Goal: Task Accomplishment & Management: Manage account settings

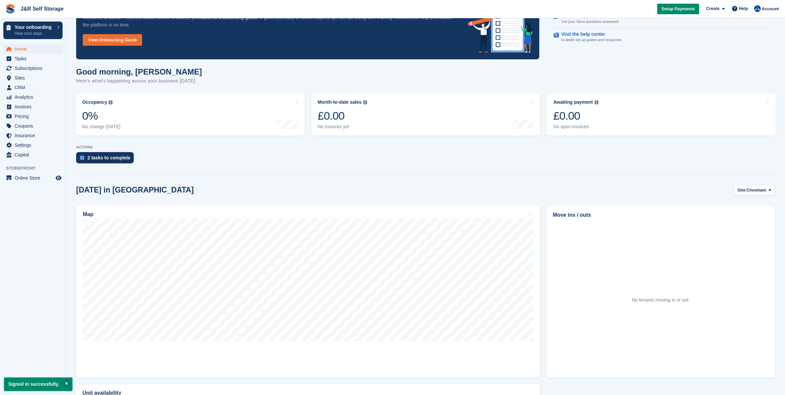
scroll to position [83, 0]
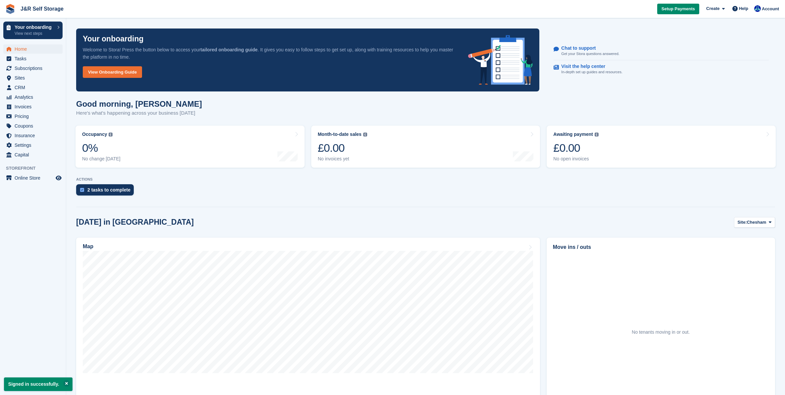
scroll to position [83, 0]
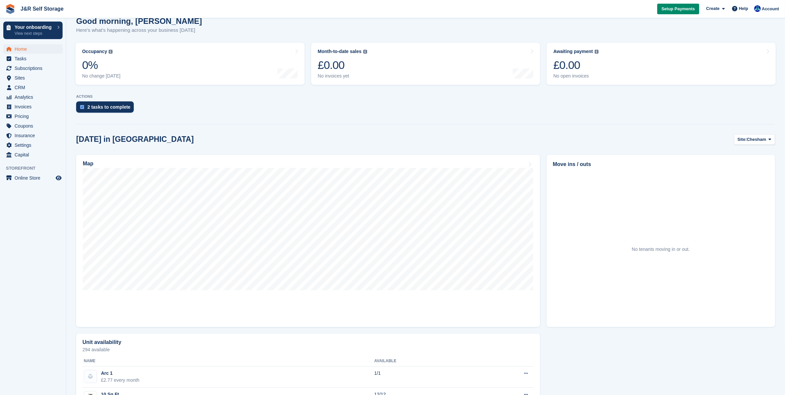
click at [27, 259] on aside "Your onboarding View next steps Home Tasks Subscriptions Subscriptions Subscrip…" at bounding box center [33, 199] width 66 height 362
click at [36, 227] on aside "Your onboarding View next steps Home Tasks Subscriptions Subscriptions Subscrip…" at bounding box center [33, 199] width 66 height 362
click at [58, 175] on icon "Preview store" at bounding box center [59, 177] width 6 height 5
click at [21, 77] on span "Sites" at bounding box center [35, 77] width 40 height 9
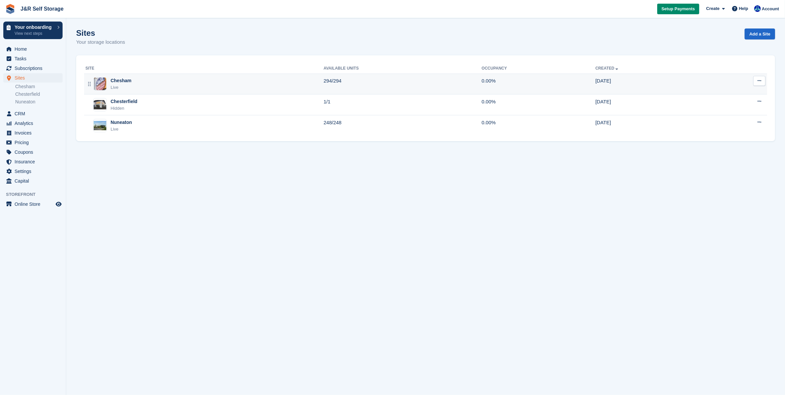
click at [122, 83] on div "Chesham" at bounding box center [121, 80] width 21 height 7
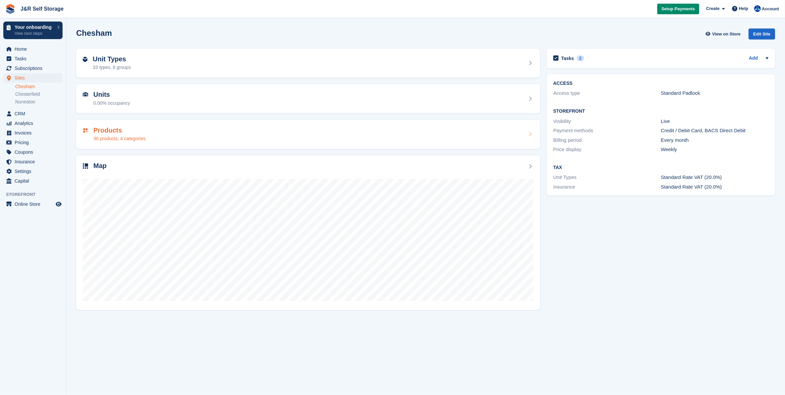
click at [113, 131] on h2 "Products" at bounding box center [119, 131] width 52 height 8
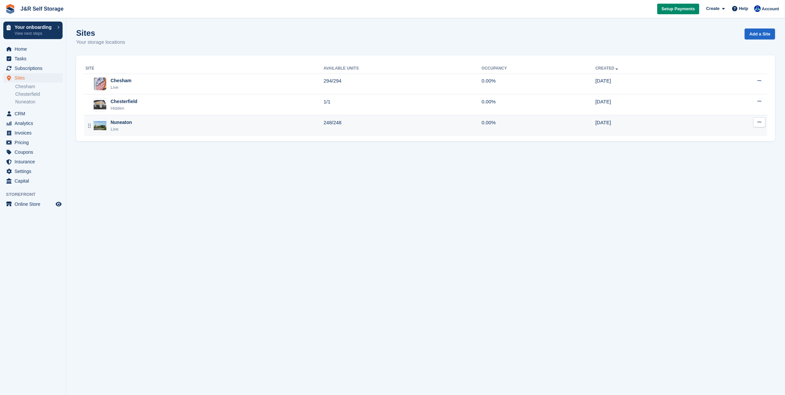
click at [130, 128] on div "Live" at bounding box center [122, 129] width 22 height 7
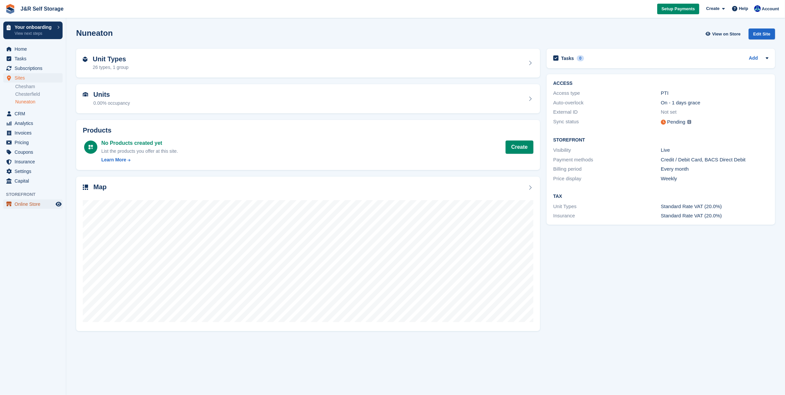
click at [30, 206] on span "Online Store" at bounding box center [35, 203] width 40 height 9
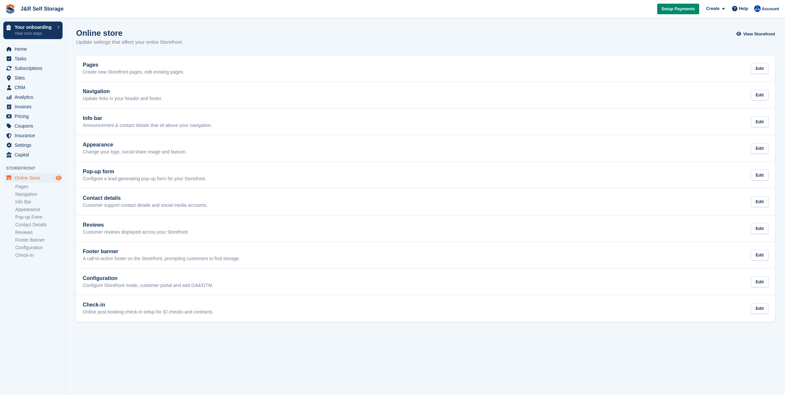
click at [60, 176] on icon "Preview store" at bounding box center [59, 177] width 6 height 5
click at [17, 78] on span "Sites" at bounding box center [35, 77] width 40 height 9
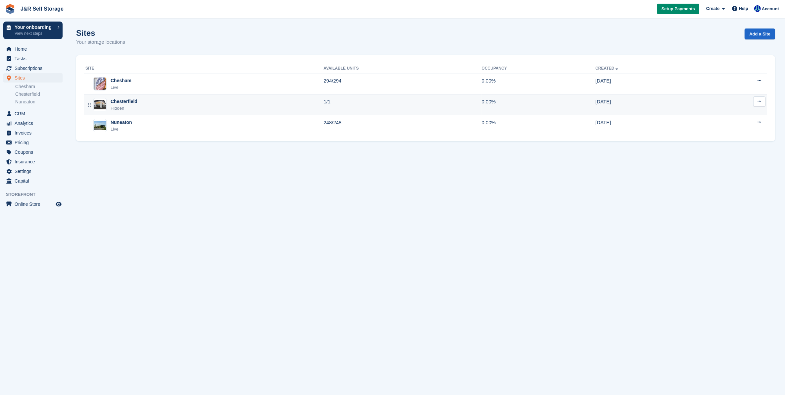
click at [134, 108] on div "Hidden" at bounding box center [124, 108] width 27 height 7
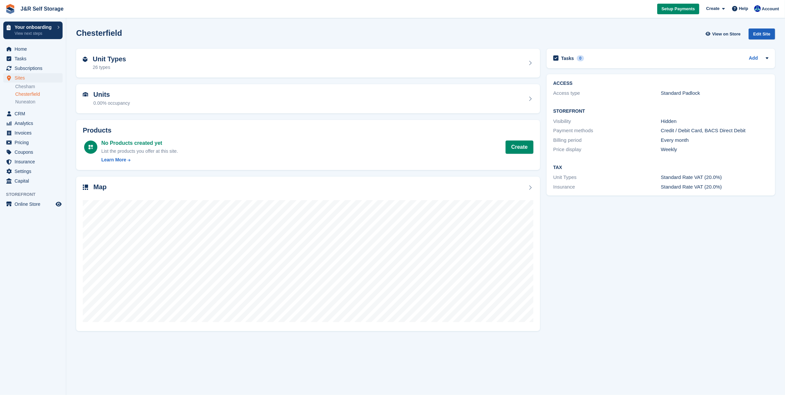
click at [760, 33] on div "Edit Site" at bounding box center [762, 33] width 27 height 11
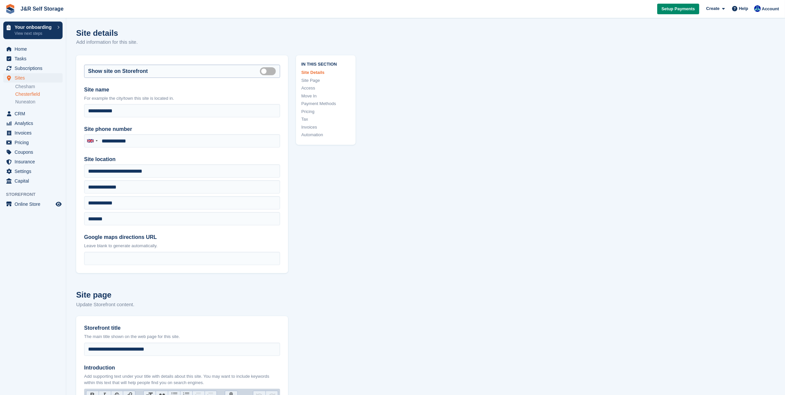
click at [264, 71] on label "Is public" at bounding box center [269, 71] width 19 height 1
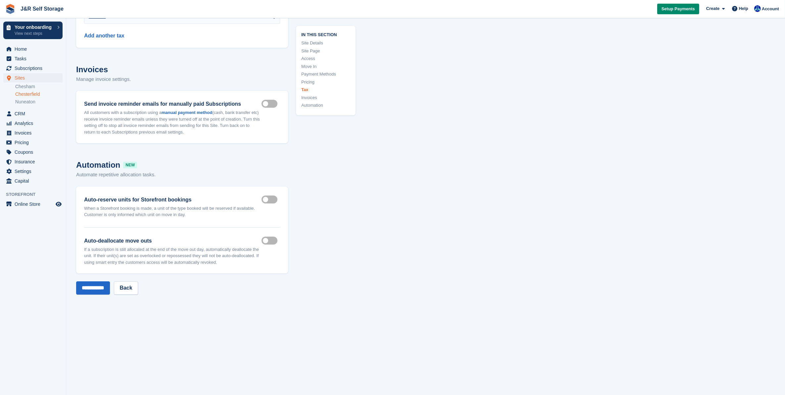
scroll to position [2909, 0]
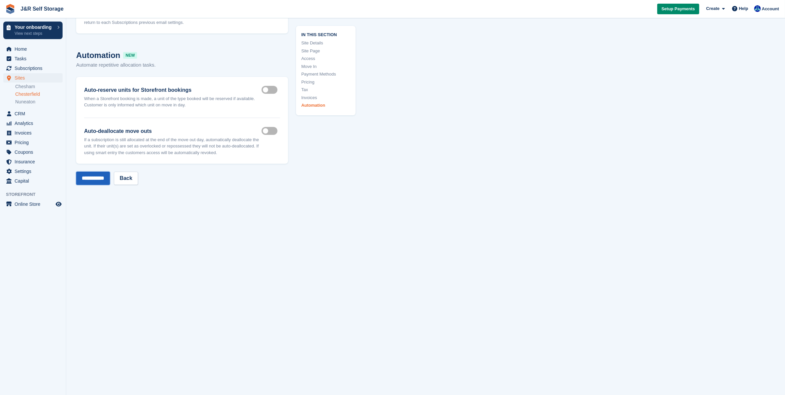
click at [97, 178] on input "**********" at bounding box center [93, 178] width 34 height 13
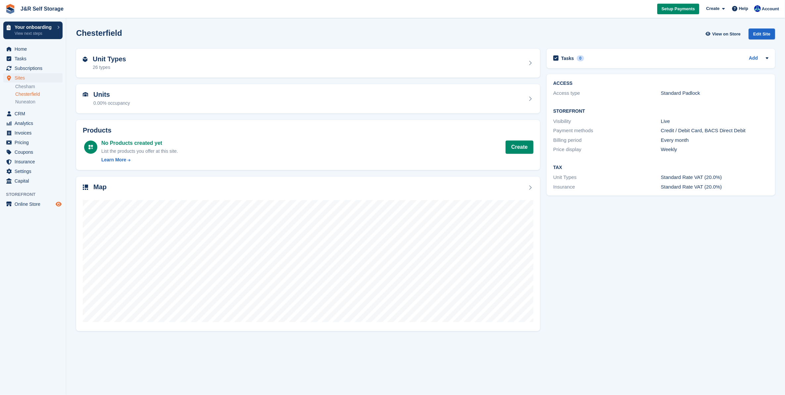
click at [58, 202] on icon "Preview store" at bounding box center [59, 203] width 6 height 5
click at [25, 101] on link "Nuneaton" at bounding box center [38, 102] width 47 height 6
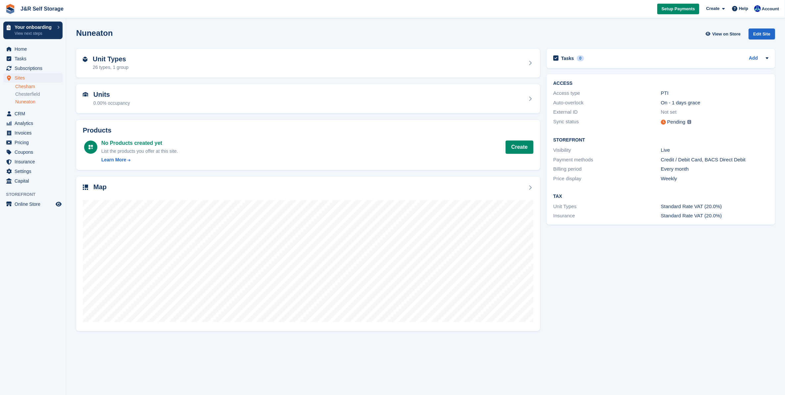
click at [27, 88] on link "Chesham" at bounding box center [38, 86] width 47 height 6
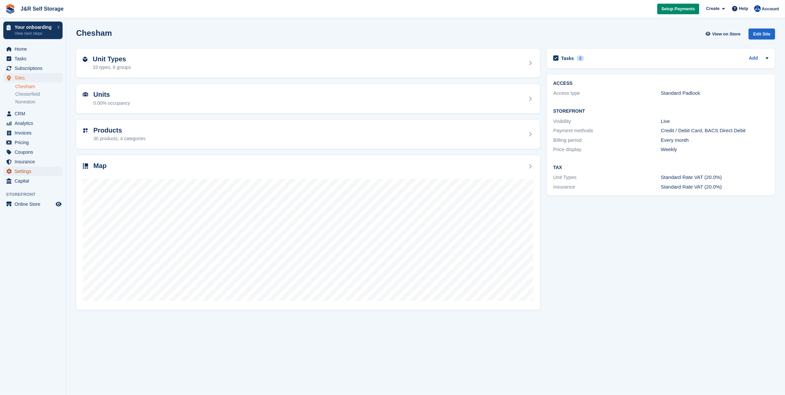
click at [19, 171] on span "Settings" at bounding box center [35, 171] width 40 height 9
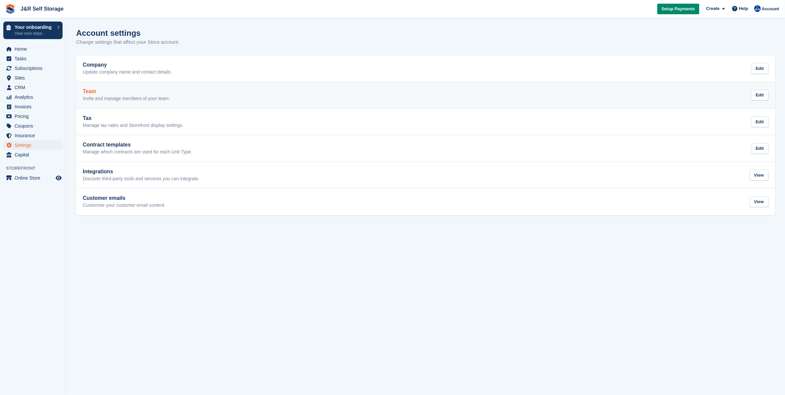
click at [115, 92] on h2 "Team" at bounding box center [126, 91] width 87 height 6
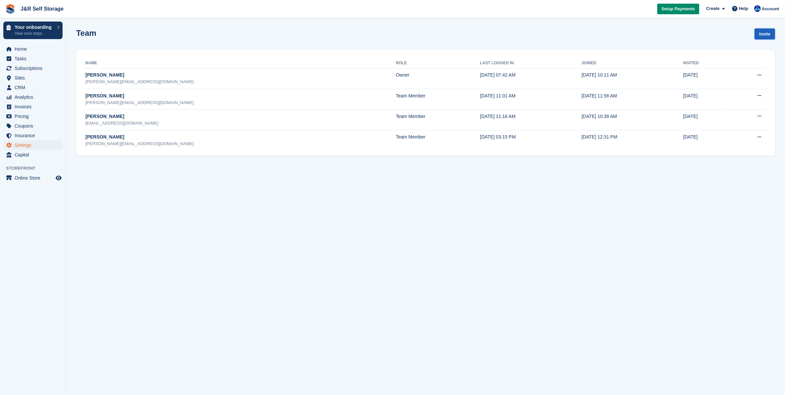
click at [761, 35] on link "Invite" at bounding box center [765, 33] width 21 height 11
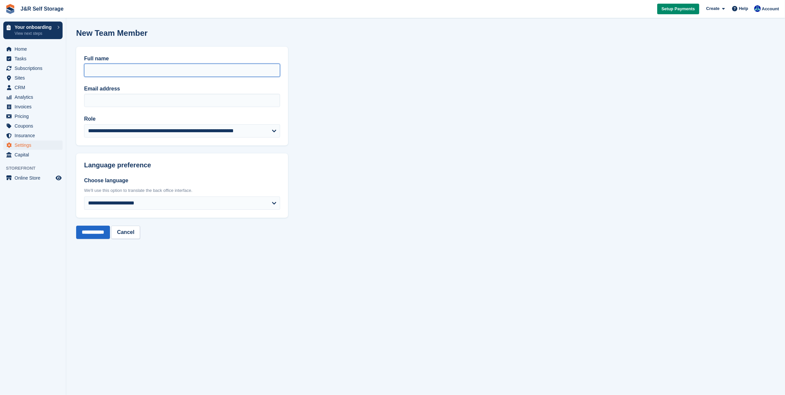
click at [109, 68] on input "Full name" at bounding box center [182, 70] width 196 height 13
type input "**********"
click at [173, 267] on section "**********" at bounding box center [425, 197] width 719 height 395
click at [92, 231] on input "**********" at bounding box center [93, 232] width 34 height 13
